Goal: Information Seeking & Learning: Understand process/instructions

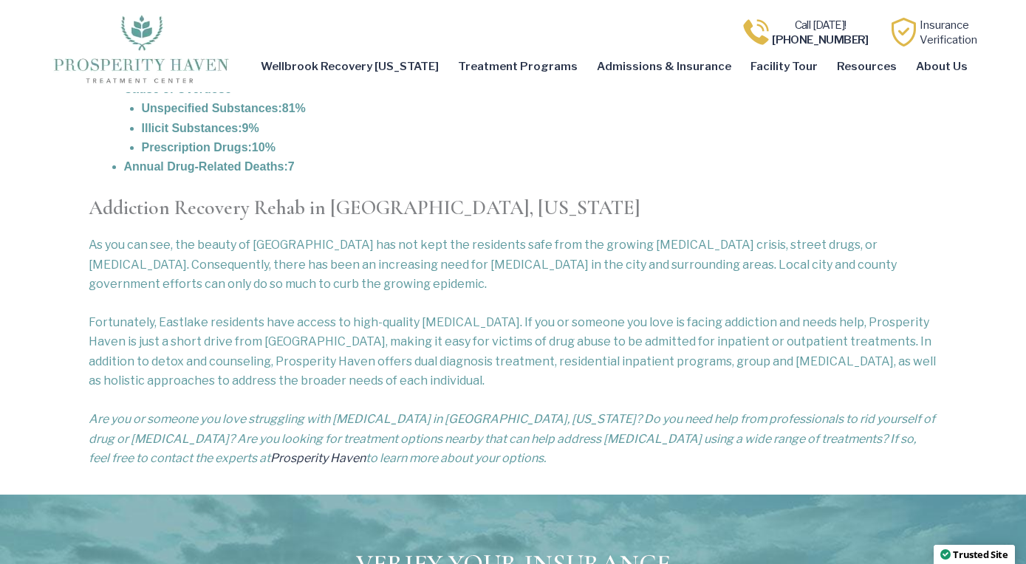
scroll to position [2042, 0]
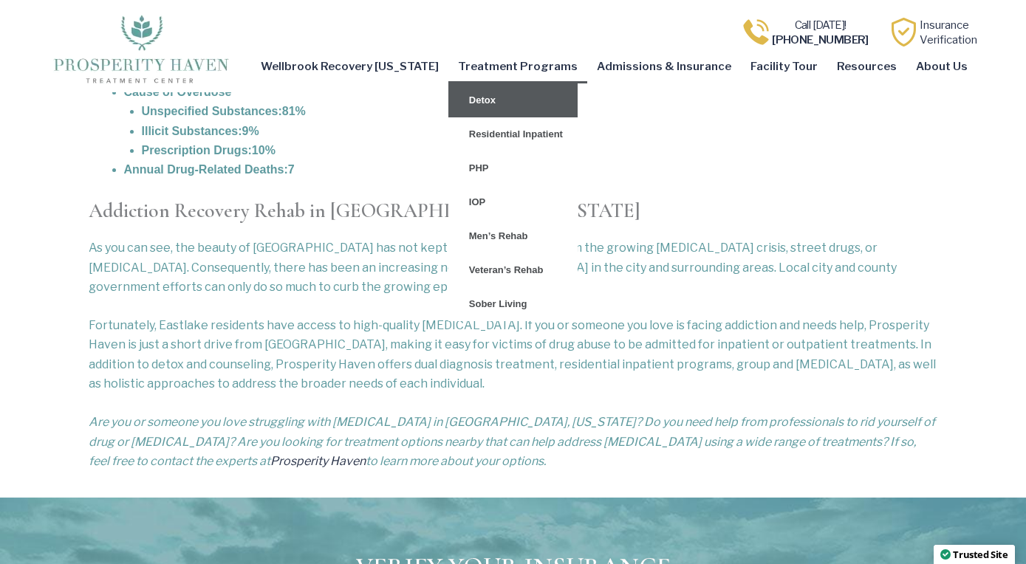
click at [545, 104] on link "Detox" at bounding box center [512, 100] width 129 height 34
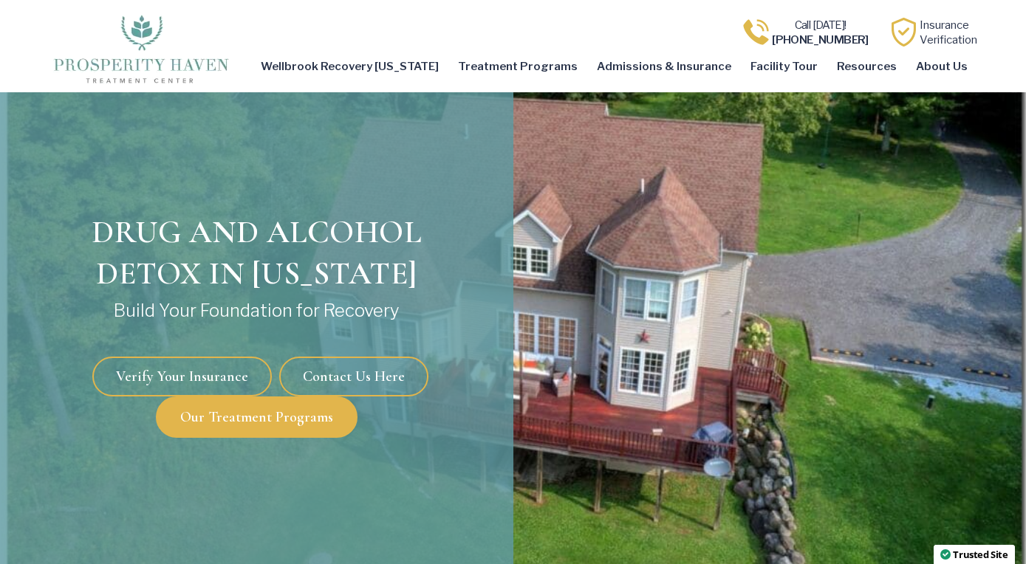
click at [225, 378] on span "Verify Your Insurance" at bounding box center [182, 376] width 132 height 15
click at [219, 377] on span "Verify Your Insurance" at bounding box center [182, 376] width 132 height 15
